Goal: Task Accomplishment & Management: Manage account settings

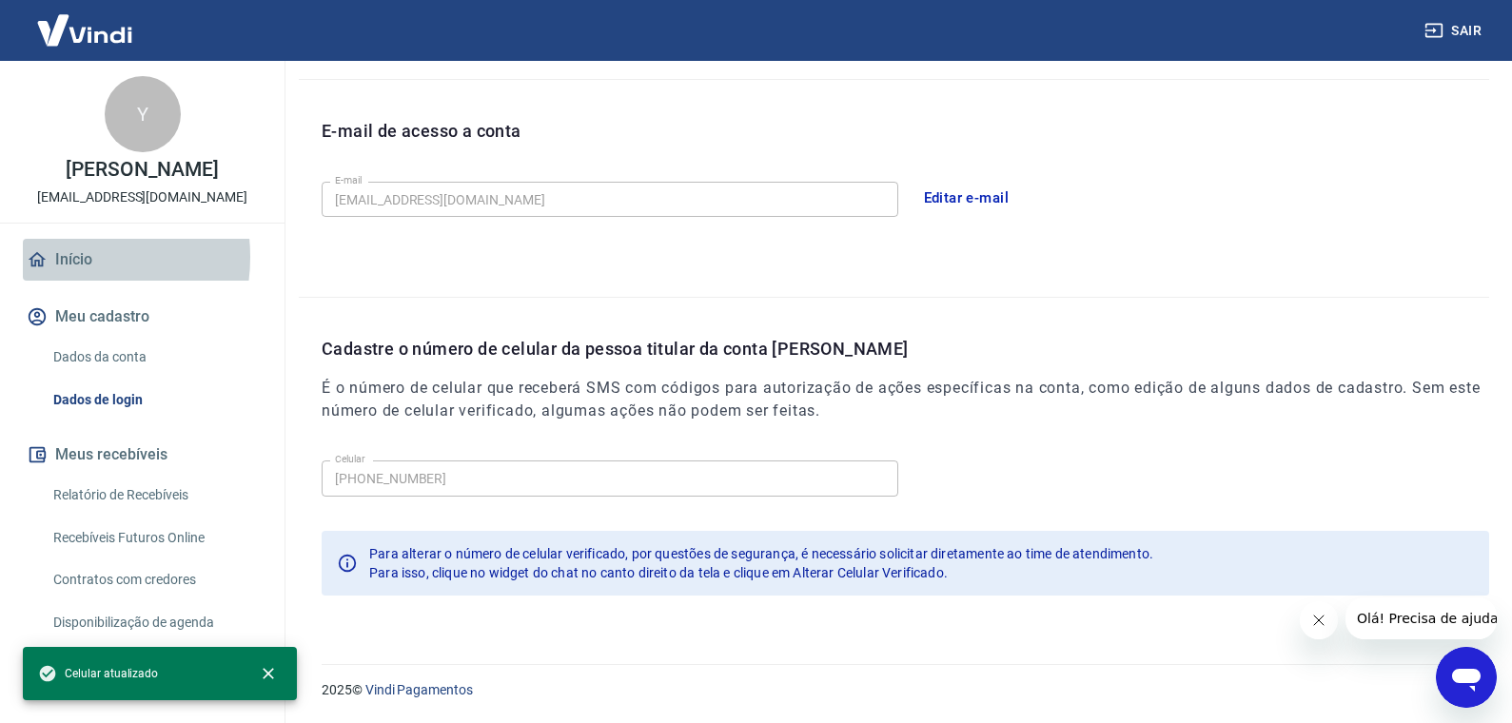
click at [62, 257] on link "Início" at bounding box center [142, 260] width 239 height 42
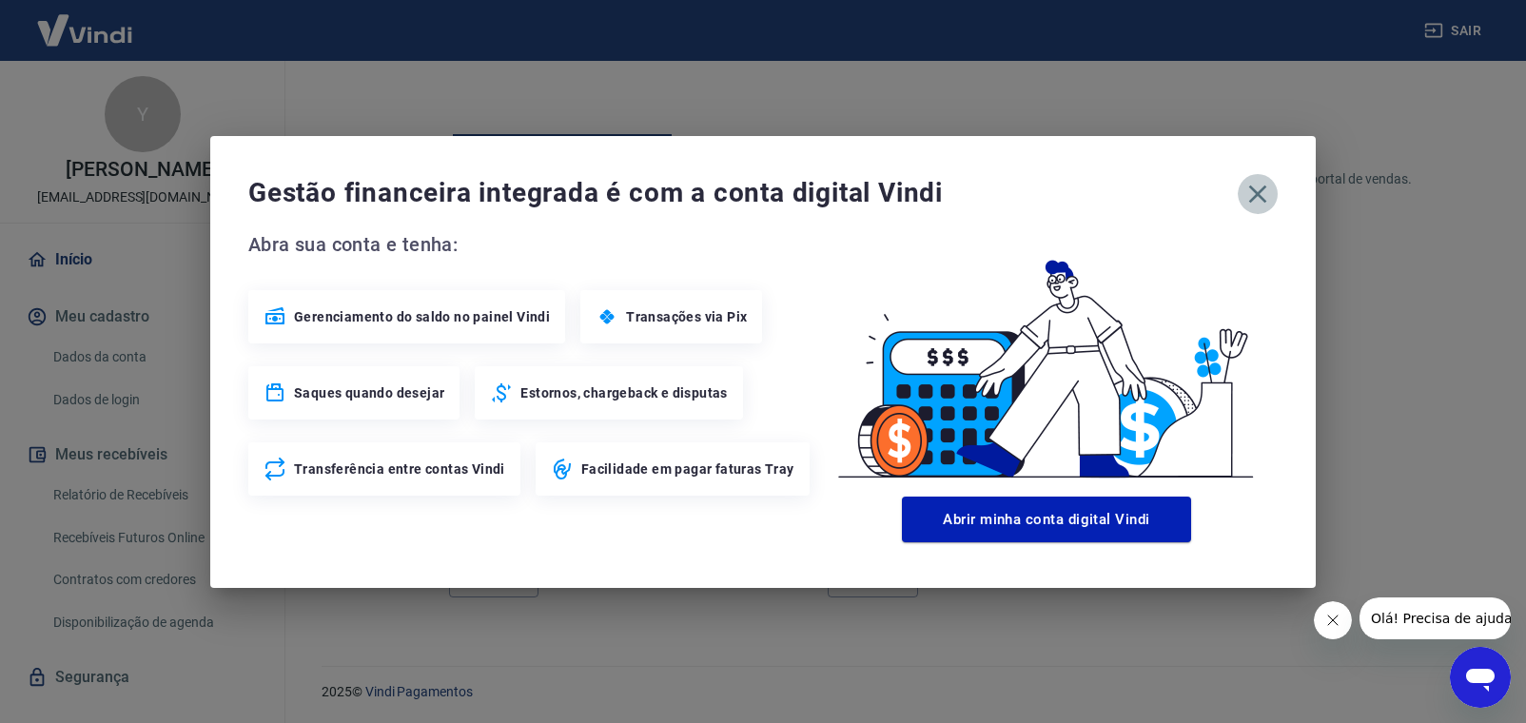
click at [1252, 188] on icon "button" at bounding box center [1258, 194] width 18 height 18
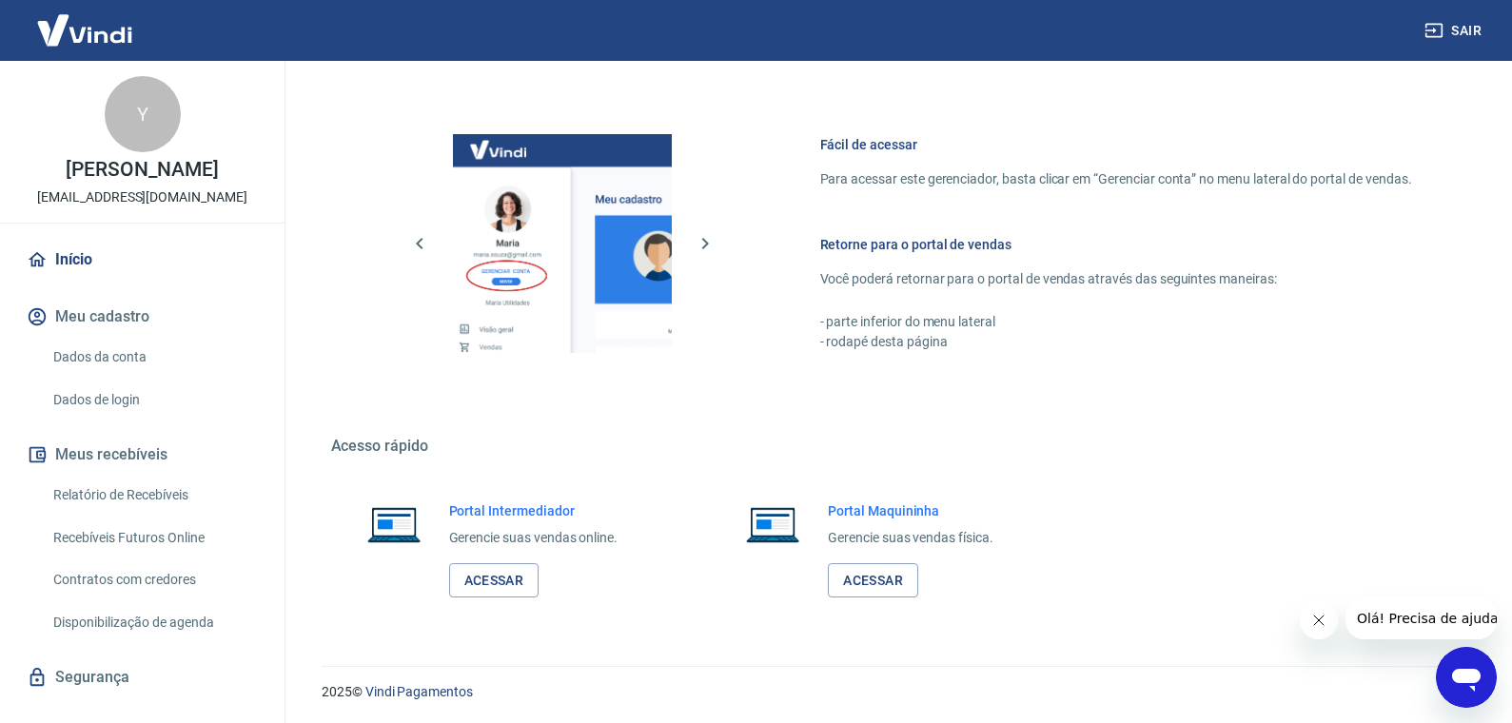
click at [59, 40] on img at bounding box center [85, 30] width 124 height 58
click at [109, 358] on link "Dados da conta" at bounding box center [154, 357] width 216 height 39
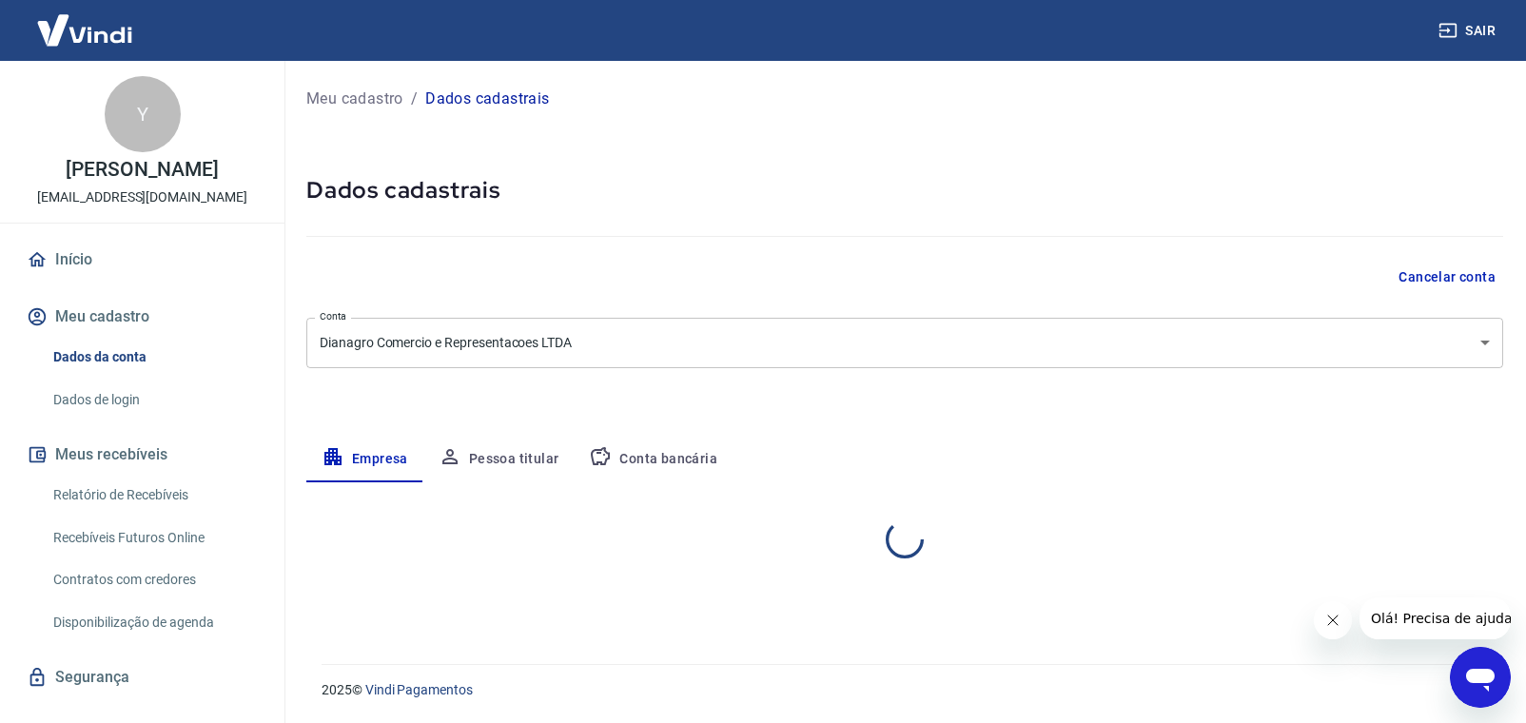
select select "MG"
select select "business"
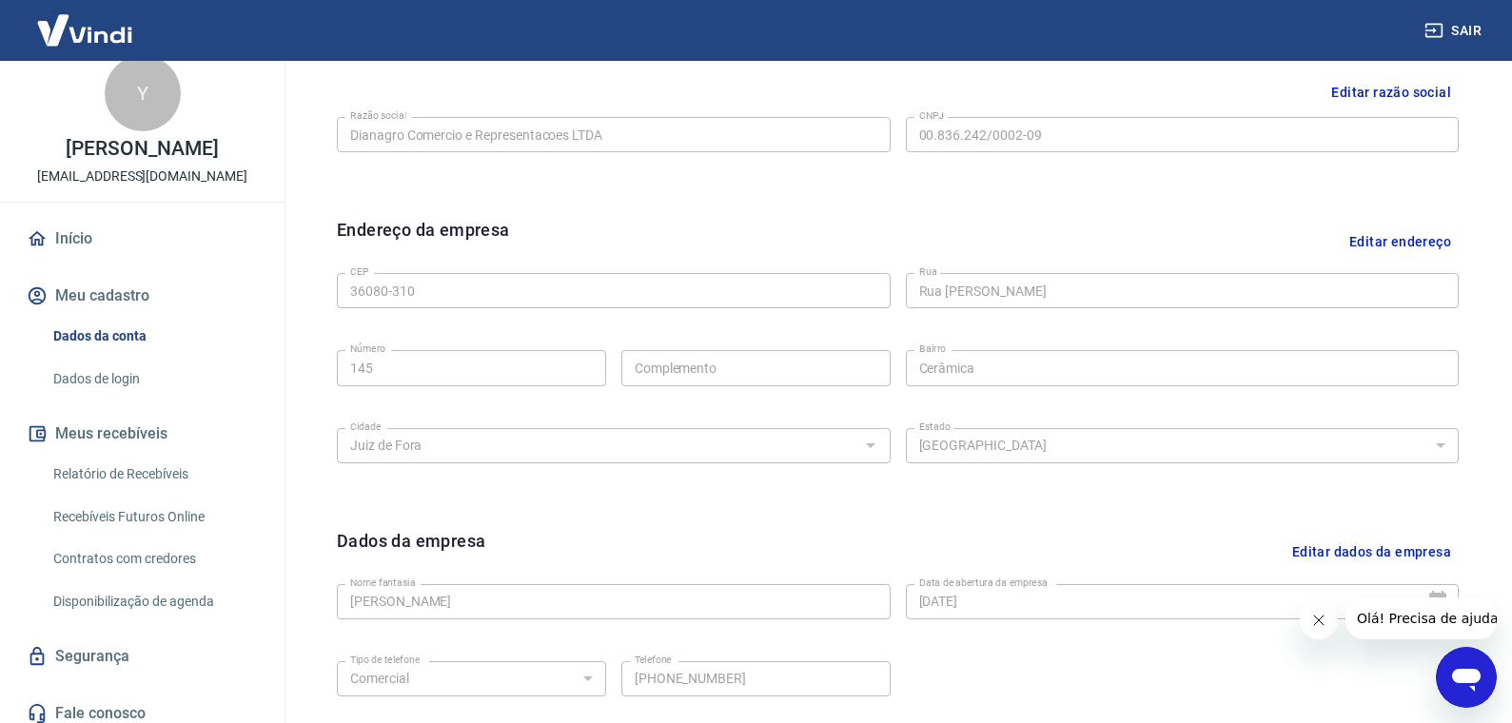
scroll to position [32, 0]
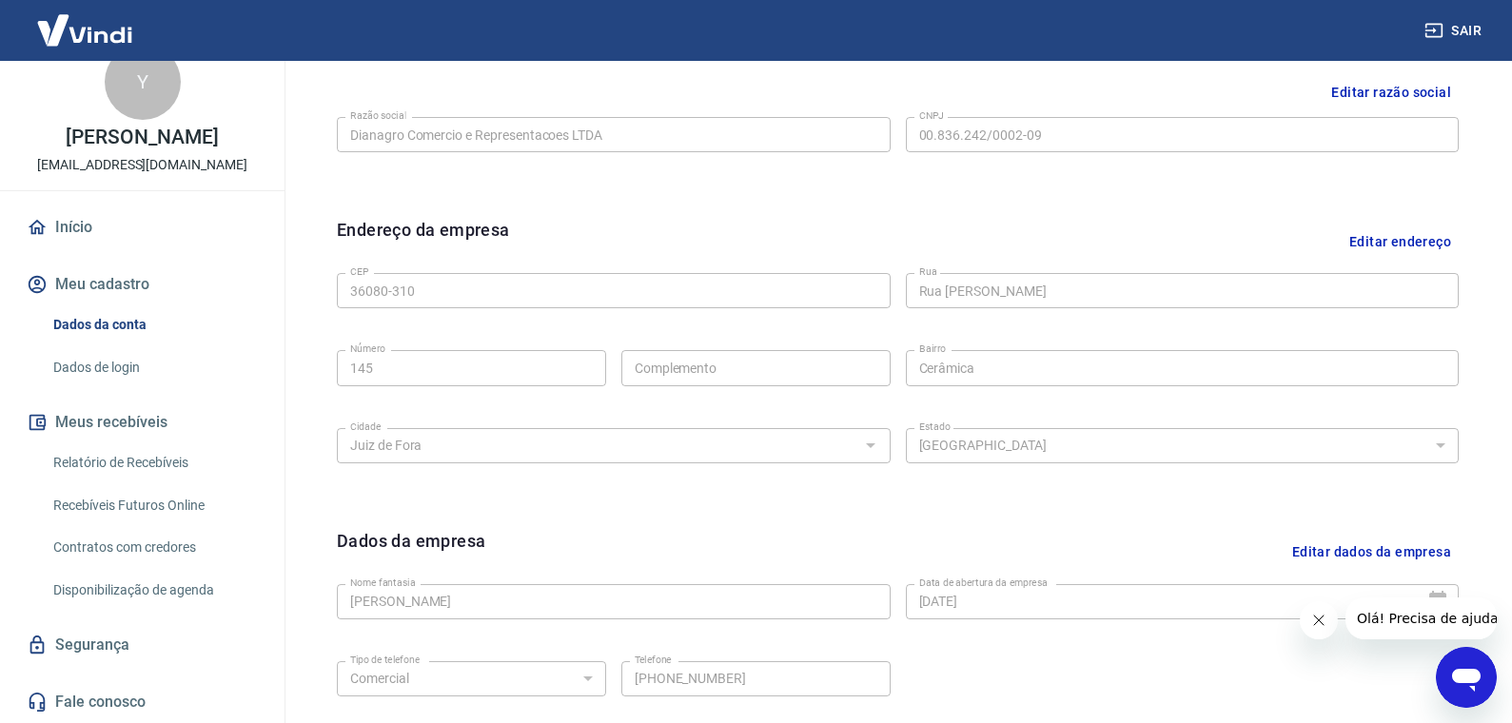
click at [111, 460] on link "Relatório de Recebíveis" at bounding box center [154, 462] width 216 height 39
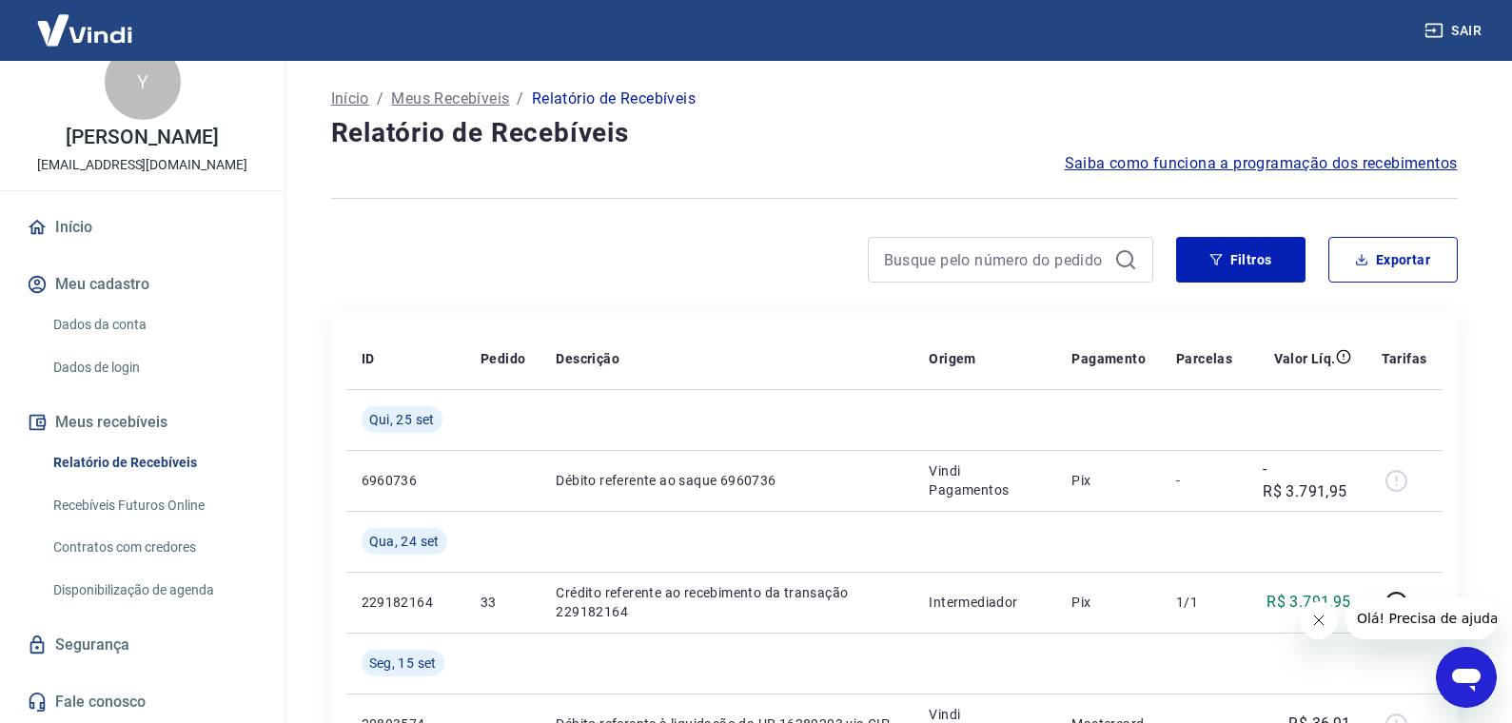
click at [112, 404] on button "Meus recebíveis" at bounding box center [142, 423] width 239 height 42
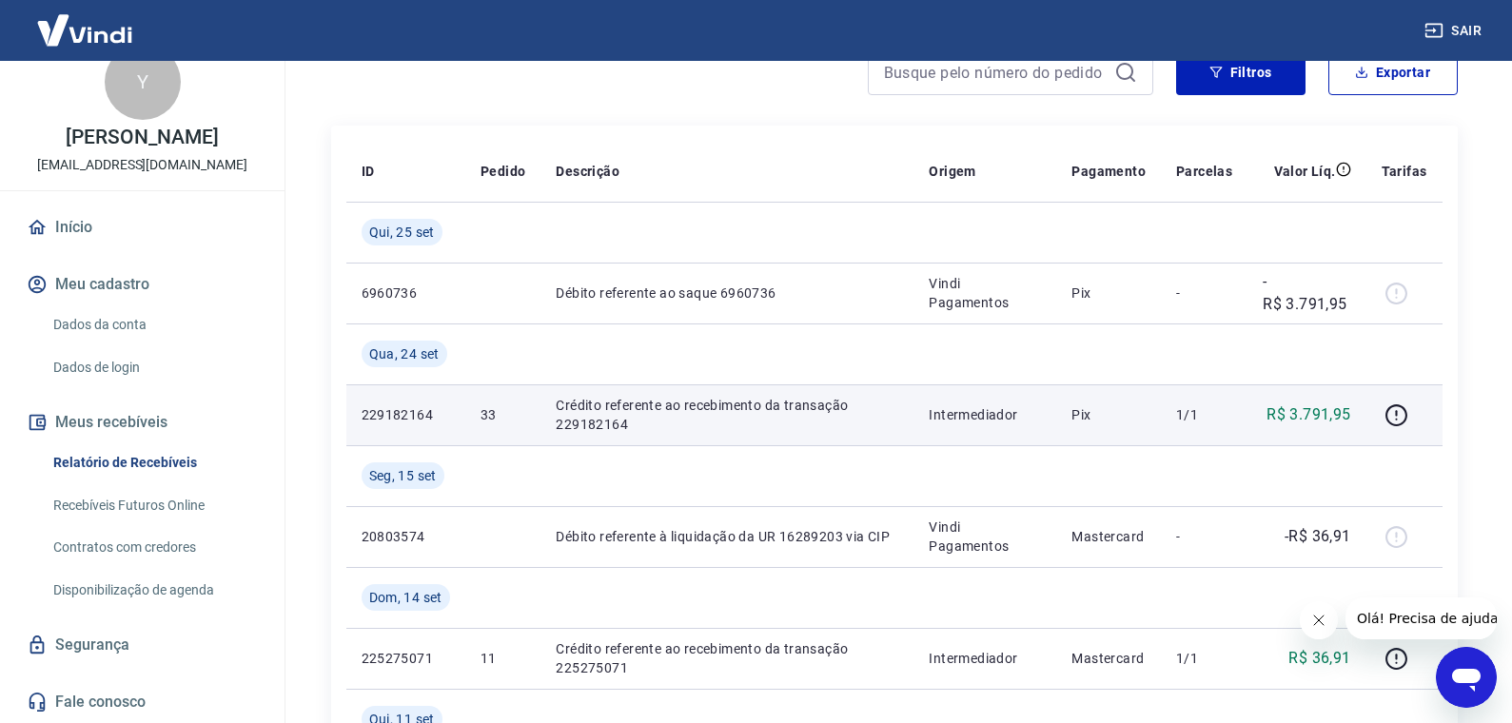
scroll to position [95, 0]
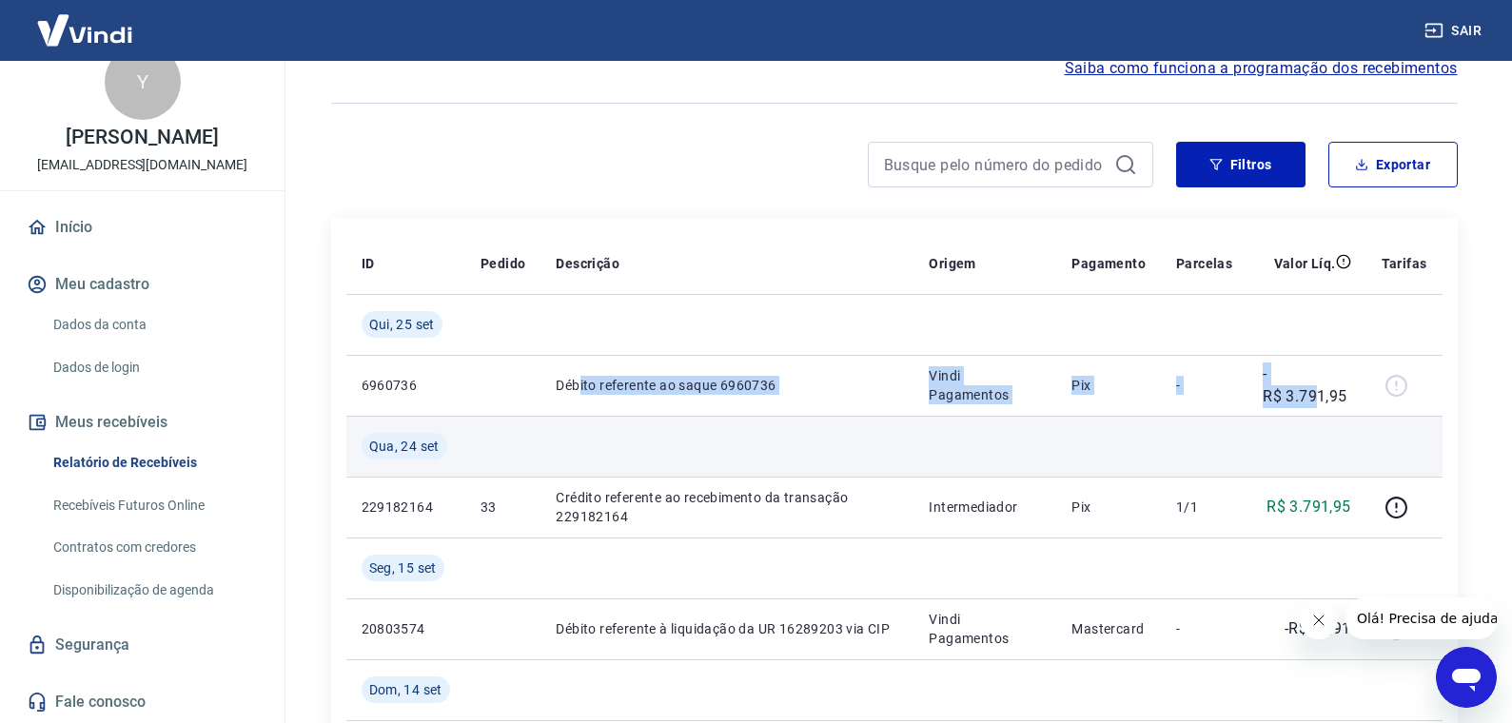
drag, startPoint x: 578, startPoint y: 386, endPoint x: 1315, endPoint y: 426, distance: 738.4
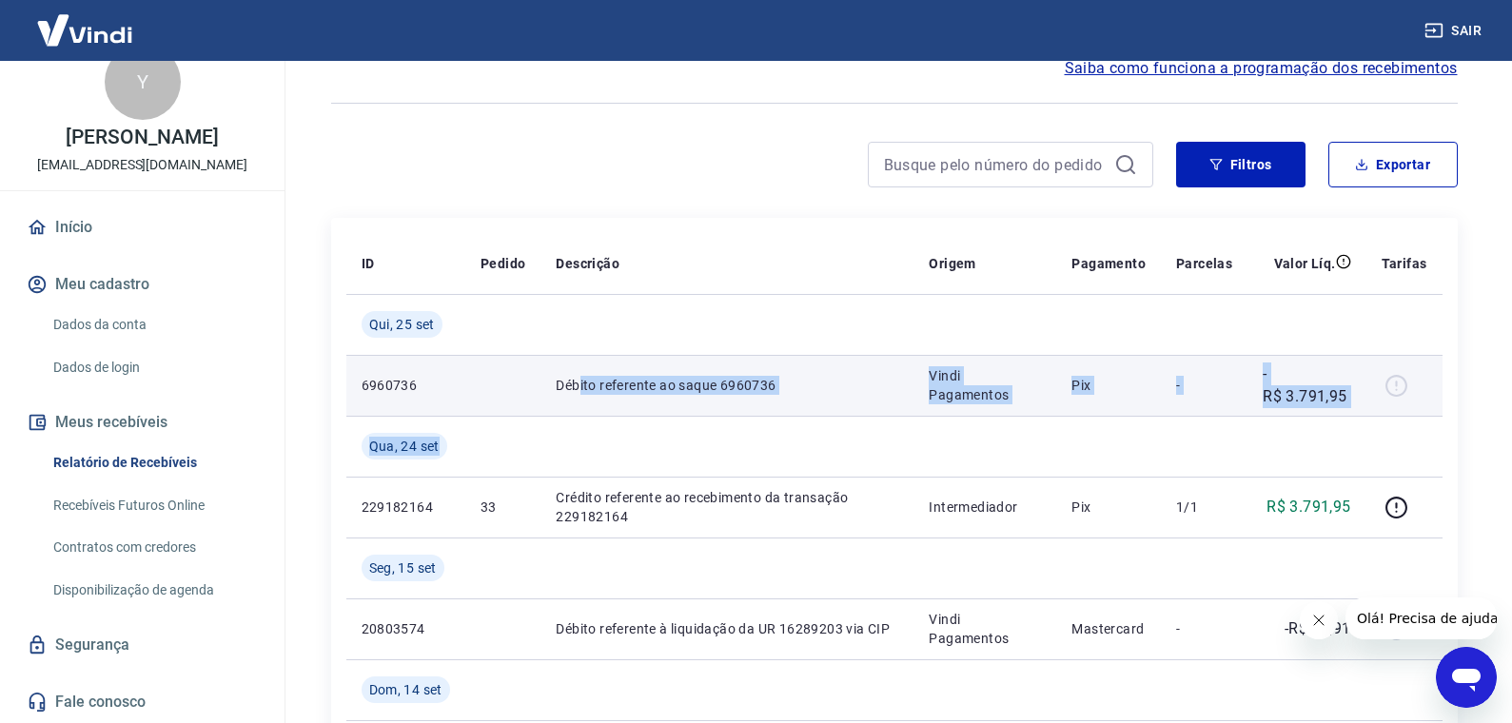
click at [1387, 381] on div at bounding box center [1404, 385] width 46 height 30
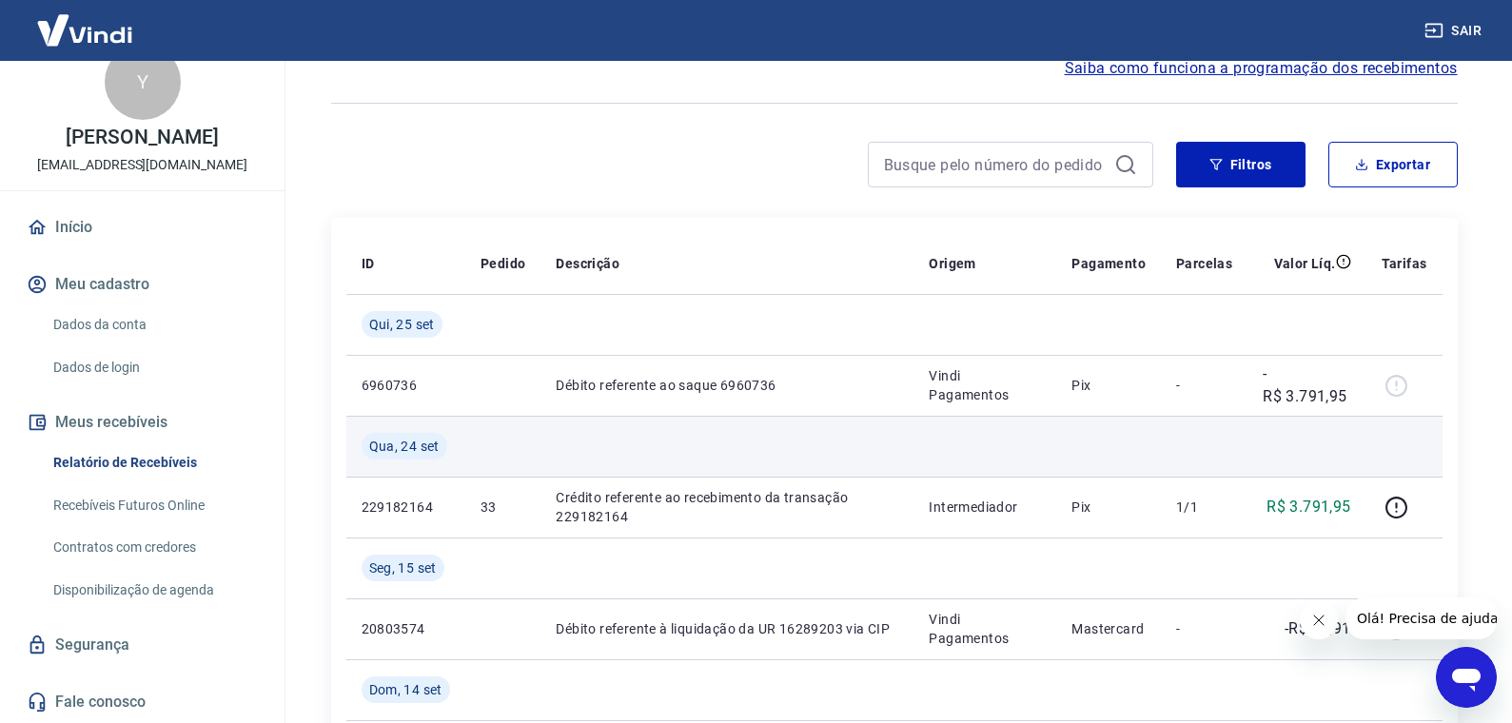
scroll to position [0, 0]
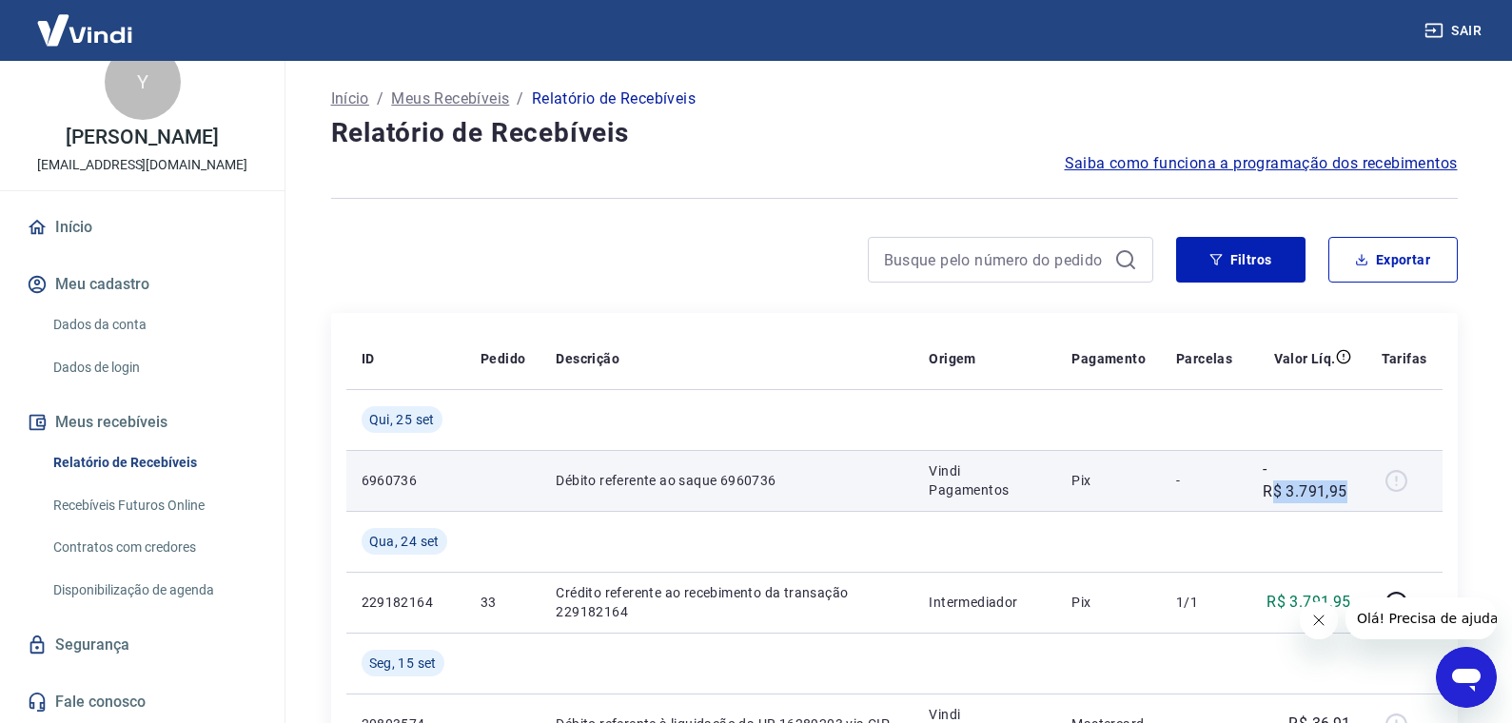
drag, startPoint x: 1278, startPoint y: 480, endPoint x: 1361, endPoint y: 490, distance: 83.3
click at [1361, 490] on td "-R$ 3.791,95" at bounding box center [1306, 480] width 118 height 61
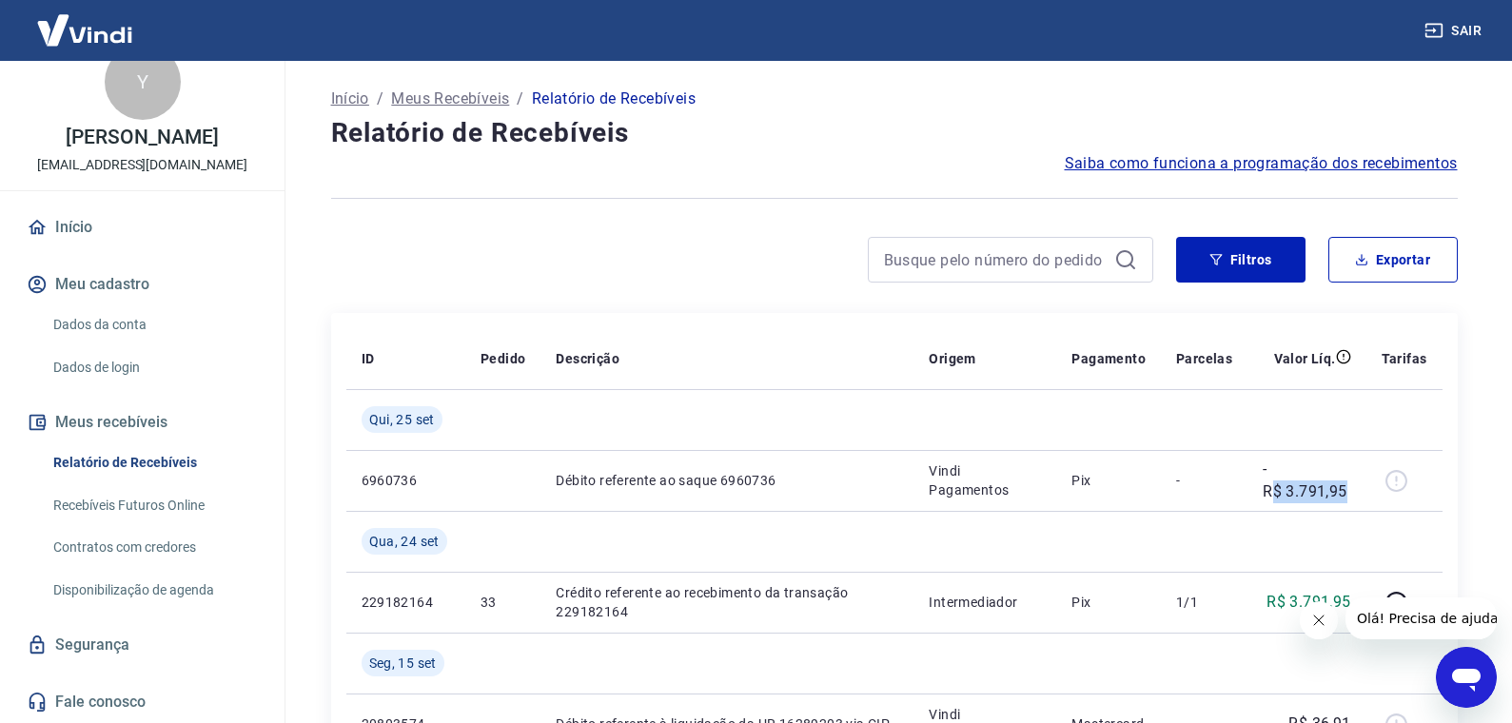
click at [86, 26] on img at bounding box center [85, 30] width 124 height 58
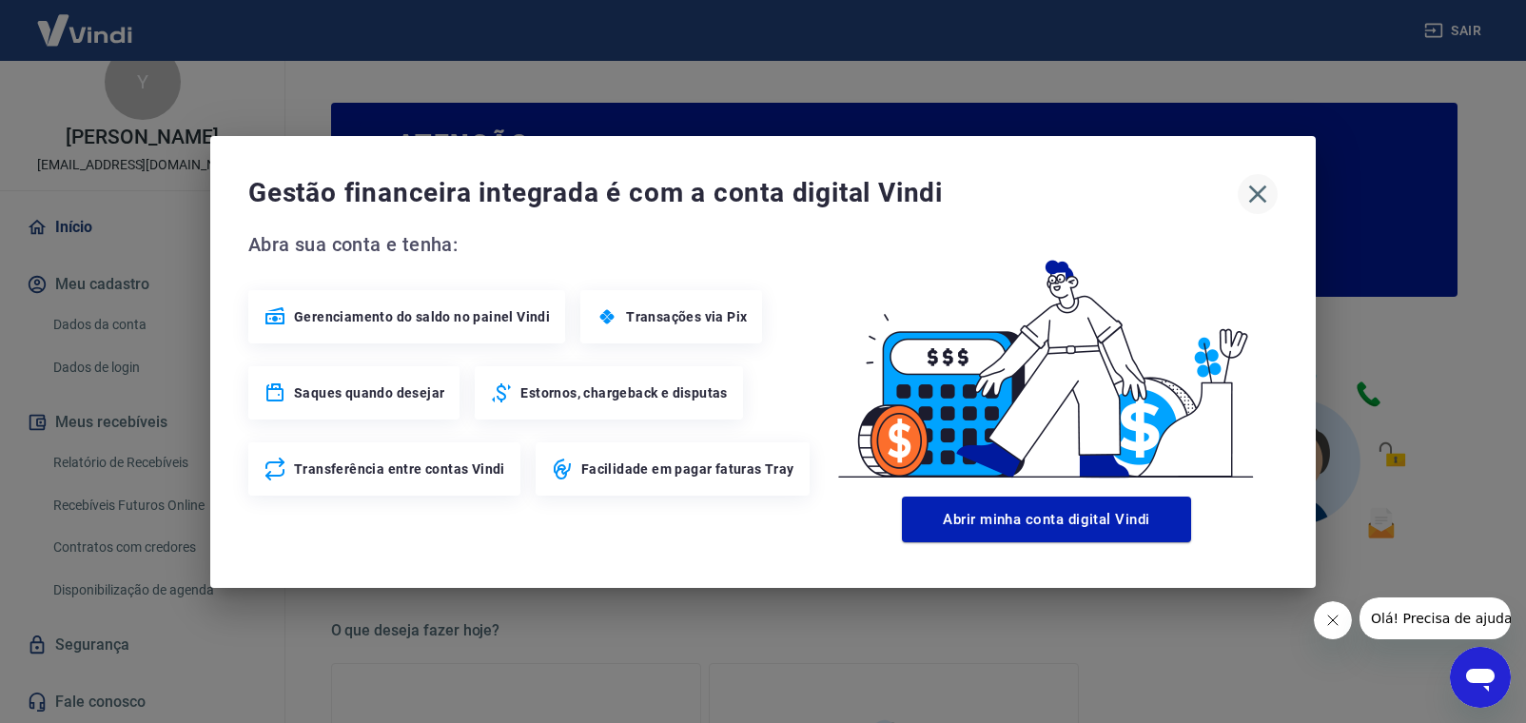
drag, startPoint x: 930, startPoint y: 523, endPoint x: 1265, endPoint y: 205, distance: 463.0
click at [1273, 218] on div "Gestão financeira integrada é com a conta digital Vindi Abra sua conta e tenha:…" at bounding box center [763, 362] width 1106 height 452
click at [1246, 177] on button "button" at bounding box center [1258, 194] width 40 height 40
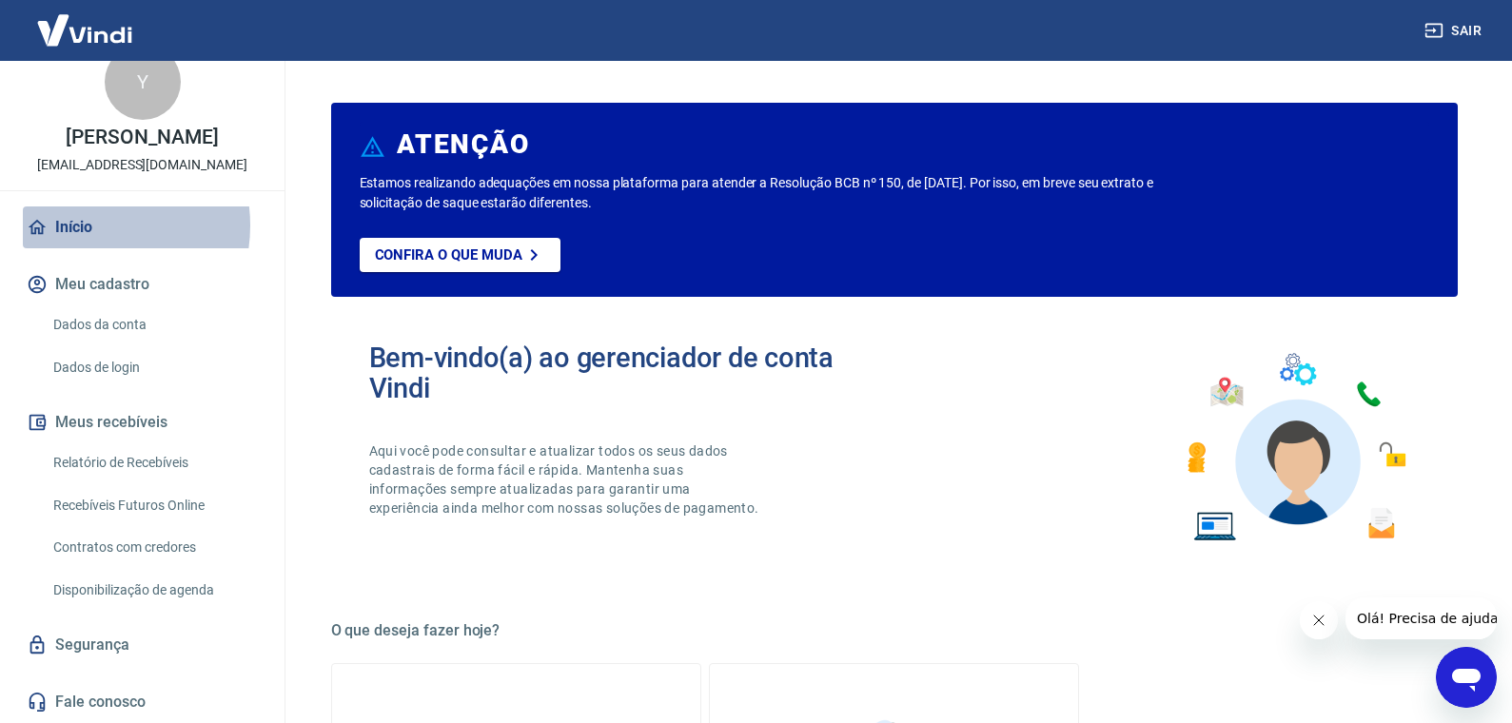
click at [84, 225] on link "Início" at bounding box center [142, 227] width 239 height 42
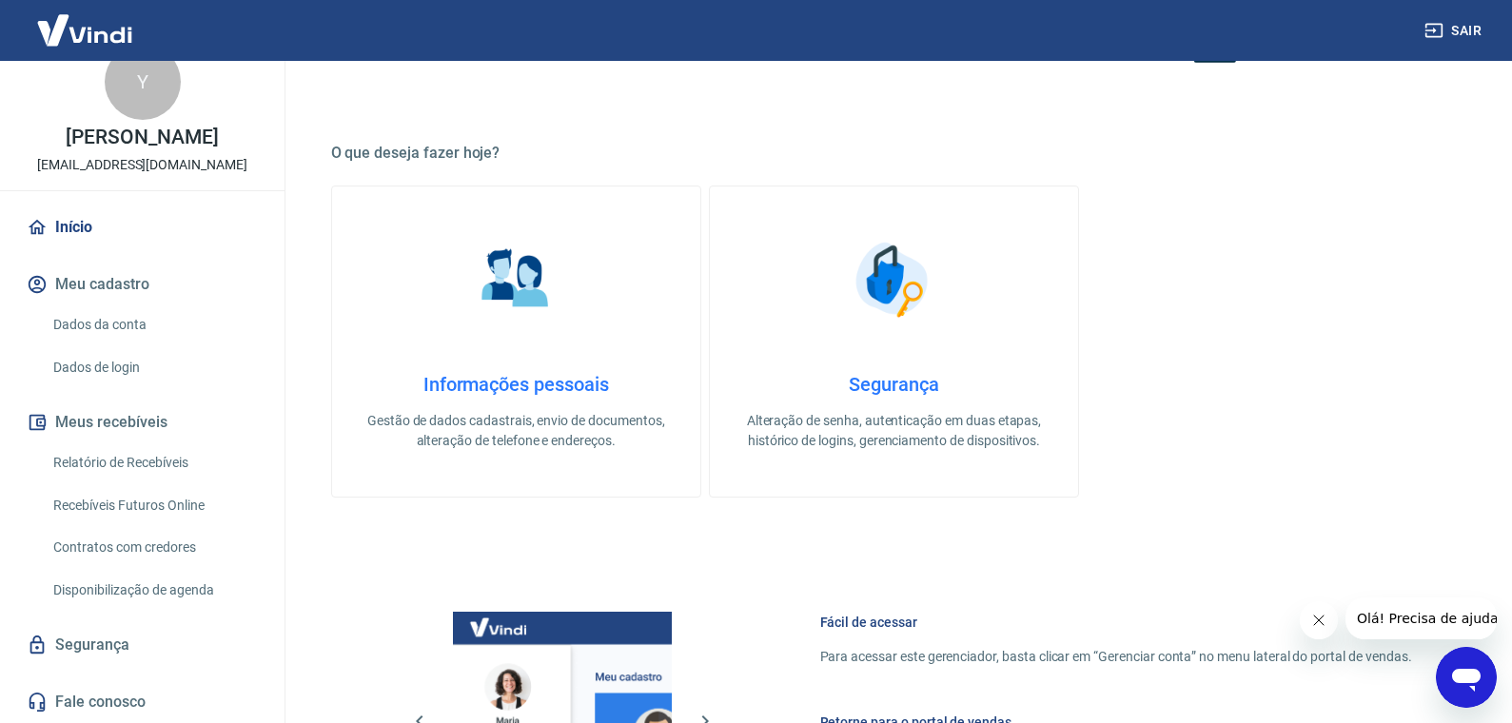
scroll to position [571, 0]
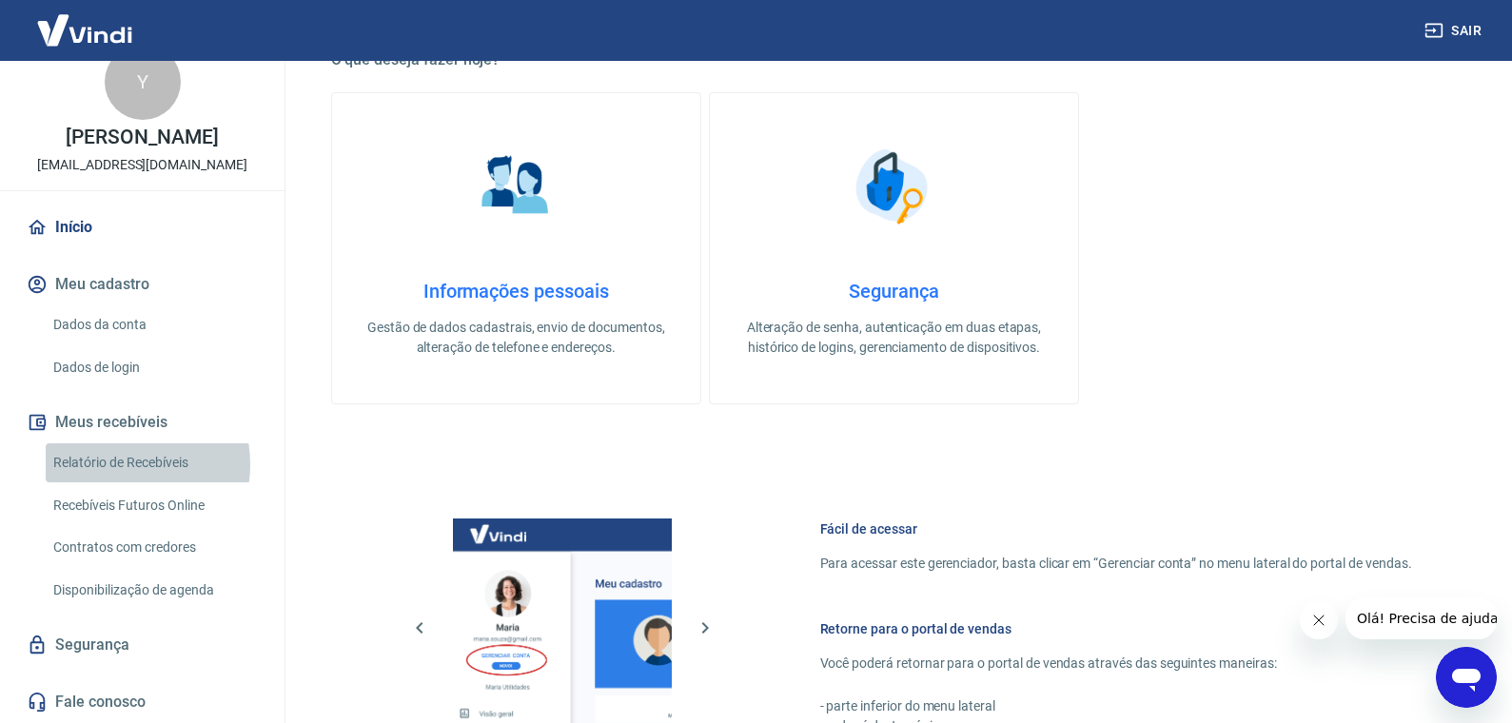
click at [114, 464] on link "Relatório de Recebíveis" at bounding box center [154, 462] width 216 height 39
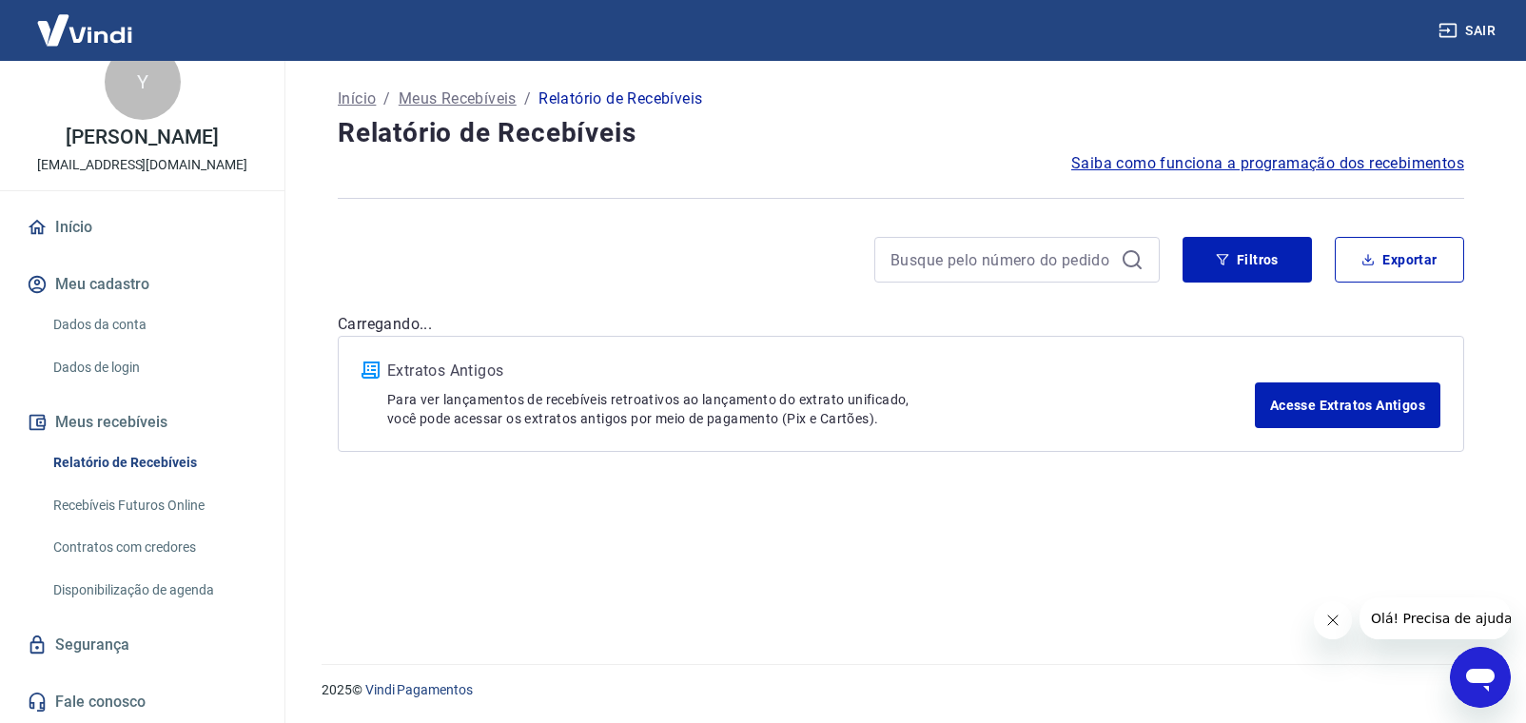
click at [126, 565] on link "Contratos com credores" at bounding box center [154, 547] width 216 height 39
click at [128, 596] on link "Disponibilização de agenda" at bounding box center [154, 590] width 216 height 39
